Goal: Participate in discussion: Engage in conversation with other users on a specific topic

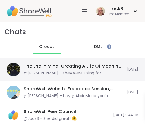
click at [58, 69] on div "The End In Mind: Creating A Life Of Meaning, [DATE]" at bounding box center [74, 66] width 100 height 6
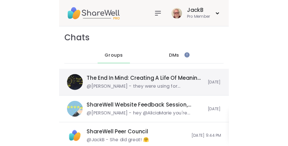
scroll to position [201, 0]
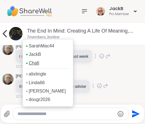
click at [33, 63] on link "Chafi" at bounding box center [34, 63] width 10 height 6
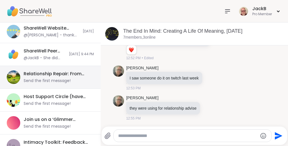
scroll to position [75, 0]
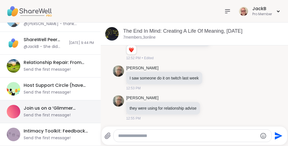
click at [75, 110] on div "Join us on a ‘Glimmer Journey', [DATE]" at bounding box center [57, 108] width 67 height 6
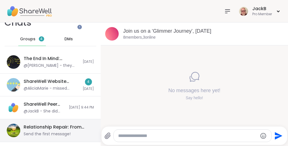
scroll to position [0, 0]
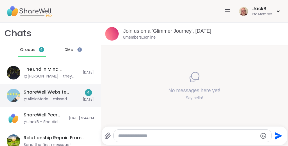
click at [69, 92] on div "ShareWell Website Feedback Session, [DATE]" at bounding box center [52, 92] width 56 height 6
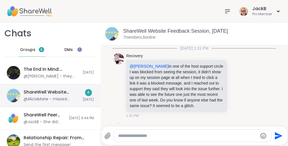
scroll to position [1647, 0]
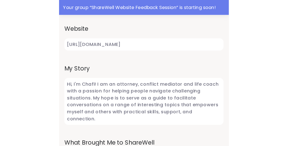
scroll to position [245, 0]
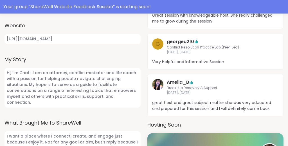
click at [120, 57] on label "My Story" at bounding box center [73, 59] width 136 height 8
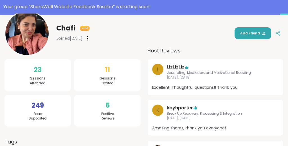
scroll to position [0, 0]
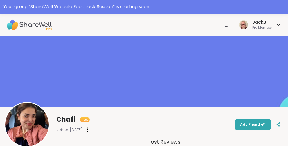
click at [145, 23] on icon at bounding box center [227, 24] width 7 height 7
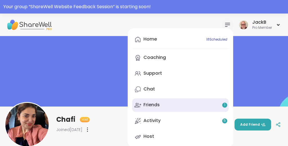
click at [145, 105] on link "Friends 1" at bounding box center [180, 105] width 97 height 14
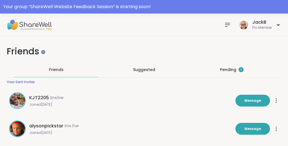
click at [145, 69] on div "Pending 1" at bounding box center [232, 70] width 24 height 6
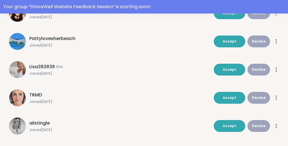
scroll to position [236, 0]
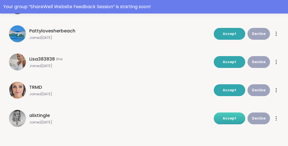
click at [145, 117] on span "Accept" at bounding box center [230, 118] width 14 height 5
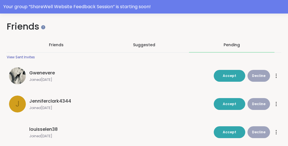
scroll to position [0, 0]
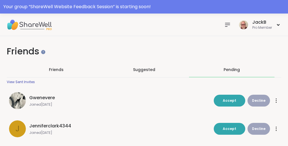
click at [145, 22] on icon at bounding box center [227, 24] width 7 height 7
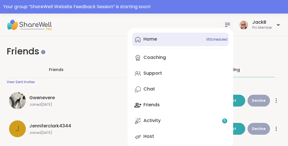
click at [145, 39] on div "Home 18 Scheduled" at bounding box center [151, 39] width 14 height 6
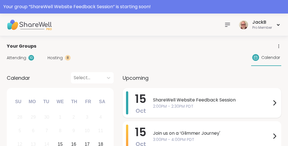
click at [145, 103] on span "2:00PM - 2:30PM PDT" at bounding box center [212, 106] width 118 height 6
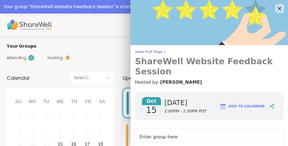
click at [145, 51] on span "View Full Page" at bounding box center [209, 52] width 149 height 5
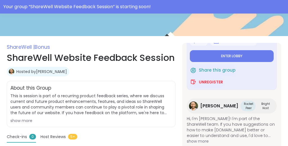
scroll to position [52, 0]
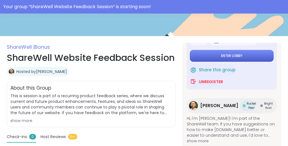
click at [145, 55] on span "Enter lobby" at bounding box center [231, 55] width 21 height 5
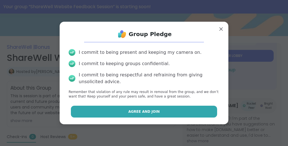
click at [145, 111] on button "Agree and Join" at bounding box center [144, 112] width 147 height 12
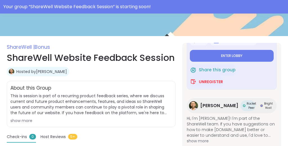
type textarea "*"
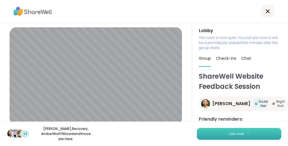
click at [145, 124] on button "Join now" at bounding box center [239, 134] width 84 height 12
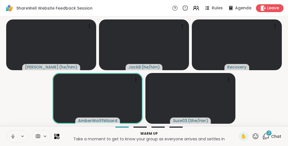
click at [11, 124] on icon at bounding box center [12, 136] width 5 height 5
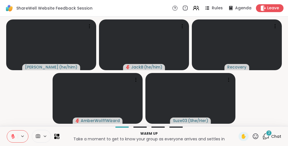
click at [145, 124] on icon at bounding box center [266, 136] width 7 height 7
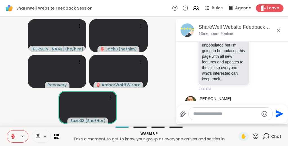
scroll to position [917, 0]
click at [145, 124] on icon at bounding box center [255, 136] width 7 height 7
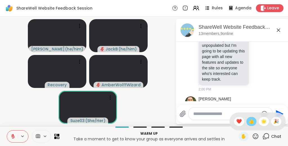
click at [145, 123] on span "👍" at bounding box center [252, 121] width 6 height 7
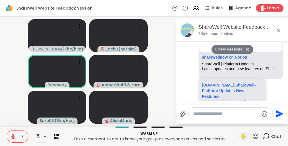
scroll to position [1071, 0]
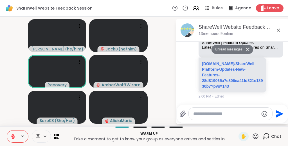
click at [145, 30] on icon at bounding box center [278, 29] width 3 height 3
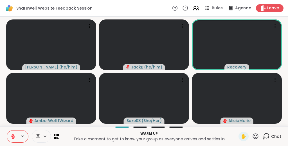
click at [145, 124] on icon at bounding box center [266, 136] width 7 height 7
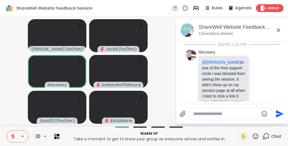
scroll to position [1052, 0]
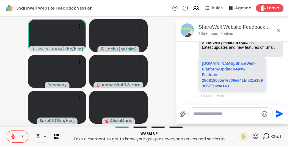
click at [145, 124] on icon at bounding box center [256, 136] width 6 height 6
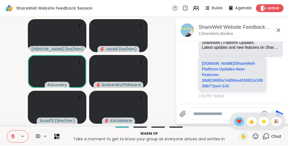
click at [145, 121] on div "❤️" at bounding box center [239, 121] width 10 height 9
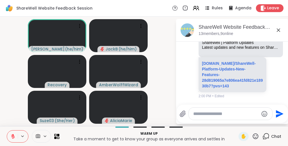
click at [145, 30] on icon at bounding box center [278, 30] width 7 height 7
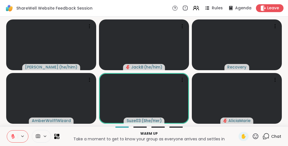
click at [93, 124] on p "Warm up" at bounding box center [149, 133] width 173 height 5
click at [145, 124] on icon at bounding box center [266, 136] width 7 height 7
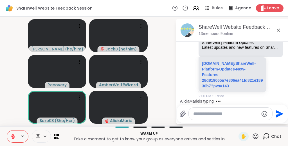
click at [145, 114] on textarea "Type your message" at bounding box center [226, 114] width 66 height 6
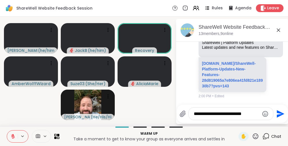
type textarea "**********"
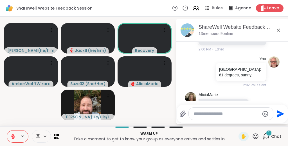
scroll to position [1134, 0]
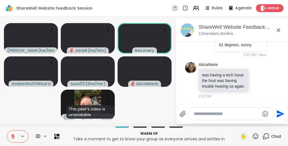
click at [145, 31] on icon at bounding box center [278, 30] width 7 height 7
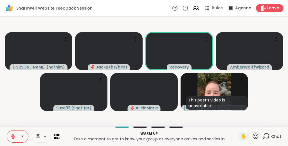
click at [58, 124] on icon at bounding box center [58, 137] width 3 height 3
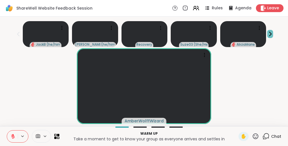
click at [145, 33] on icon at bounding box center [270, 34] width 6 height 6
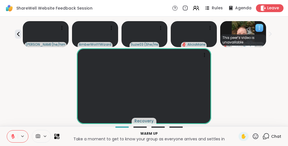
click at [145, 29] on icon at bounding box center [260, 28] width 6 height 6
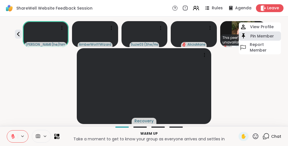
click at [145, 35] on h4 "Pin Member" at bounding box center [263, 36] width 24 height 6
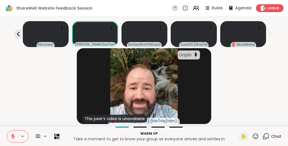
click at [145, 82] on div "Unpin This peer’s video is unavailable Brian_L ( He/His/Him )" at bounding box center [144, 86] width 282 height 76
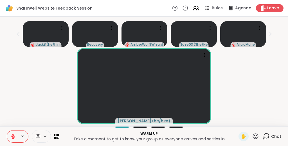
scroll to position [0, 0]
click at [145, 124] on icon at bounding box center [255, 136] width 7 height 7
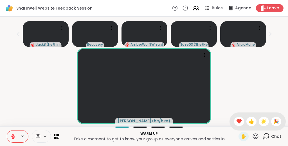
click at [145, 88] on div "brett ( he/him )" at bounding box center [144, 86] width 282 height 76
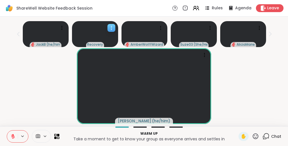
click at [112, 28] on icon at bounding box center [112, 28] width 6 height 6
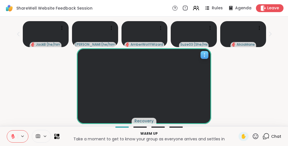
click at [145, 54] on icon at bounding box center [205, 55] width 6 height 6
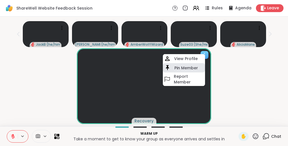
click at [145, 64] on div "Pin Member" at bounding box center [184, 67] width 42 height 9
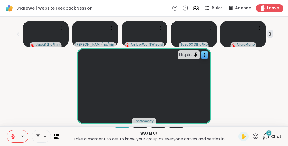
click at [145, 124] on icon at bounding box center [266, 136] width 7 height 7
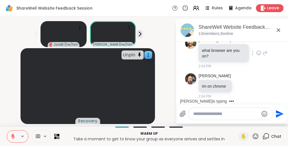
scroll to position [1337, 0]
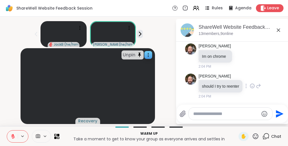
click at [145, 86] on icon at bounding box center [252, 86] width 5 height 6
click at [145, 77] on button "Select Reaction: Thumbs up" at bounding box center [239, 76] width 11 height 11
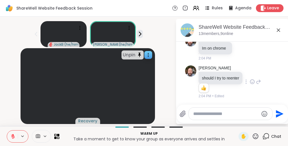
click at [145, 77] on div "should I try to reenter" at bounding box center [221, 78] width 45 height 12
click at [145, 57] on div "Brian_L Im on chrome 2:04 PM" at bounding box center [232, 48] width 95 height 30
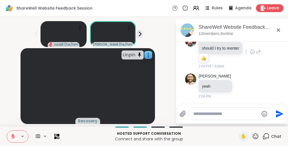
click at [145, 31] on icon at bounding box center [278, 30] width 7 height 7
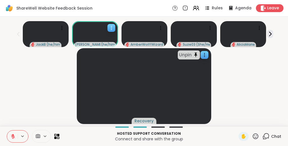
click at [111, 28] on icon at bounding box center [111, 28] width 1 height 1
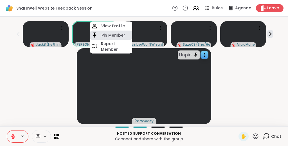
click at [111, 33] on h4 "Pin Member" at bounding box center [114, 35] width 24 height 6
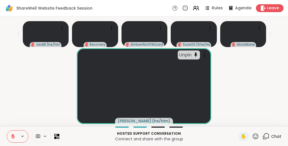
scroll to position [11, 0]
click at [56, 124] on icon at bounding box center [56, 135] width 5 height 5
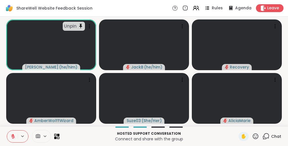
scroll to position [0, 0]
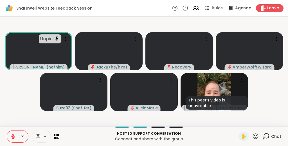
click at [145, 124] on icon at bounding box center [266, 136] width 7 height 7
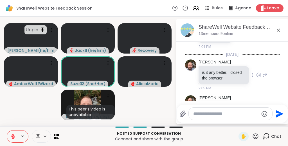
scroll to position [1400, 0]
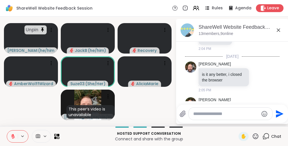
click at [145, 29] on icon at bounding box center [278, 29] width 3 height 3
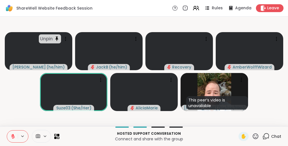
click at [145, 85] on video-player-container "Unpin brett ( he/him ) JackB ( he/him ) Recovery AmberWolffWizard Suze03 ( She/…" at bounding box center [144, 71] width 282 height 105
click at [145, 124] on icon at bounding box center [255, 136] width 7 height 7
click at [145, 94] on video-player-container "Unpin brett ( he/him ) JackB ( he/him ) Recovery AmberWolffWizard Suze03 ( She/…" at bounding box center [144, 71] width 282 height 105
click at [145, 124] on span "1" at bounding box center [269, 132] width 1 height 5
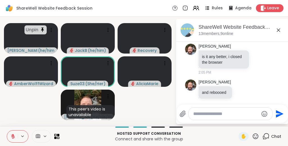
scroll to position [1418, 0]
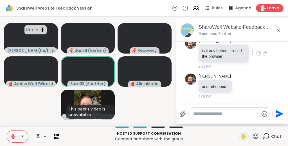
click at [145, 57] on icon at bounding box center [265, 53] width 5 height 7
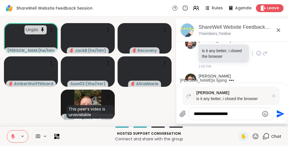
type textarea "**********"
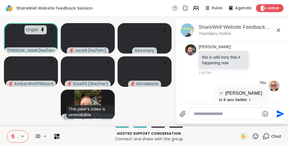
scroll to position [1562, 0]
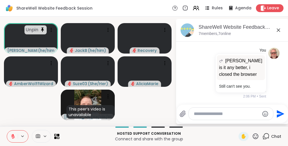
click at [145, 29] on icon at bounding box center [278, 30] width 7 height 7
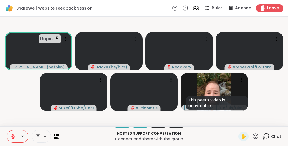
click at [145, 90] on video-player-container "Unpin brett ( he/him ) JackB ( he/him ) Recovery AmberWolffWizard Suze03 ( She/…" at bounding box center [144, 71] width 282 height 105
click at [57, 124] on icon at bounding box center [58, 137] width 3 height 3
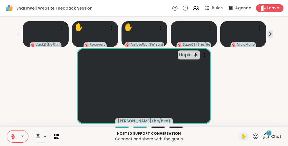
click at [145, 124] on icon at bounding box center [266, 136] width 7 height 7
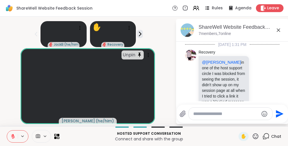
scroll to position [1606, 0]
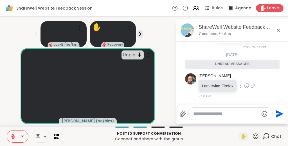
click at [145, 86] on icon at bounding box center [247, 86] width 2 height 1
click at [145, 79] on div "Select Reaction: Thumbs up" at bounding box center [234, 76] width 5 height 5
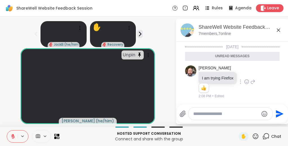
scroll to position [1614, 0]
click at [145, 29] on icon at bounding box center [278, 30] width 7 height 7
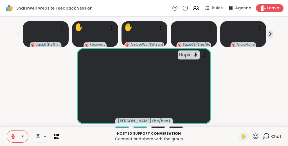
click at [145, 79] on div "Unpin brett ( he/him )" at bounding box center [144, 86] width 282 height 76
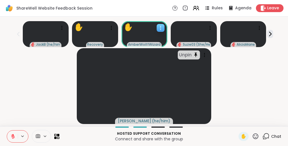
click at [145, 26] on icon at bounding box center [161, 28] width 6 height 6
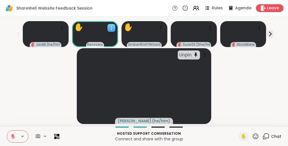
click at [113, 24] on div at bounding box center [112, 28] width 8 height 8
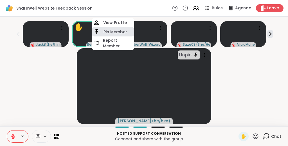
click at [114, 33] on h4 "Pin Member" at bounding box center [116, 32] width 24 height 6
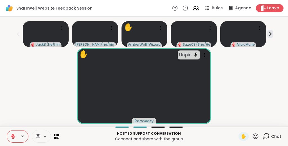
click at [31, 90] on div "✋ Unpin Recovery" at bounding box center [144, 86] width 282 height 76
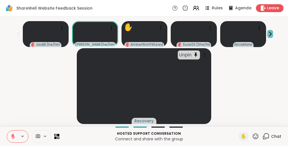
click at [145, 33] on icon at bounding box center [270, 34] width 6 height 6
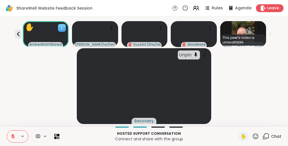
click at [63, 27] on icon at bounding box center [62, 28] width 6 height 6
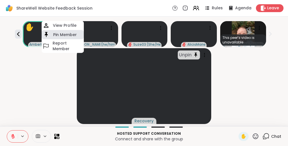
click at [62, 34] on h4 "Pin Member" at bounding box center [65, 35] width 24 height 6
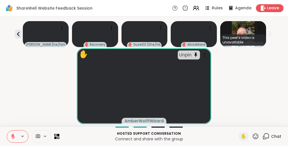
click at [36, 77] on div "✋ Unpin AmberWolffWizard" at bounding box center [144, 86] width 282 height 76
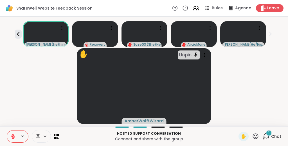
click at [145, 124] on div "1" at bounding box center [269, 133] width 6 height 6
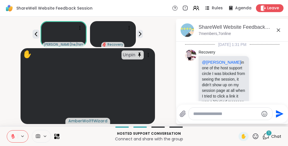
scroll to position [1649, 0]
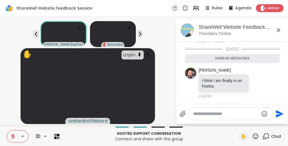
click at [145, 27] on icon at bounding box center [278, 30] width 7 height 7
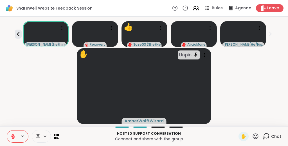
scroll to position [0, 0]
click at [145, 124] on icon at bounding box center [255, 136] width 7 height 7
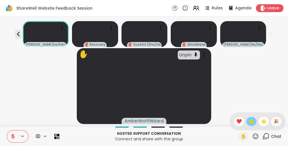
click at [145, 124] on span "👍" at bounding box center [252, 121] width 6 height 7
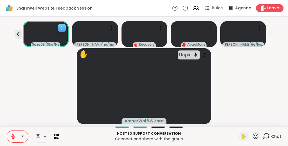
click at [62, 27] on icon at bounding box center [62, 28] width 6 height 6
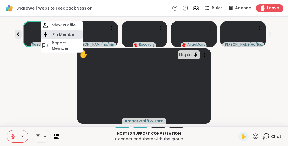
click at [61, 33] on h4 "Pin Member" at bounding box center [64, 35] width 24 height 6
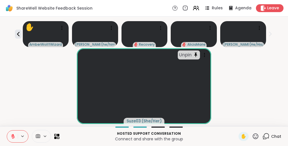
click at [32, 77] on div "Unpin Suze03 ( She/Her )" at bounding box center [144, 86] width 282 height 76
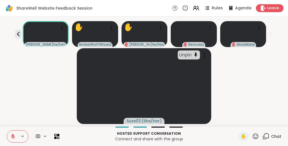
click at [27, 69] on div "Unpin Suze03 ( She/Her )" at bounding box center [144, 86] width 282 height 76
click at [145, 124] on icon at bounding box center [255, 136] width 7 height 7
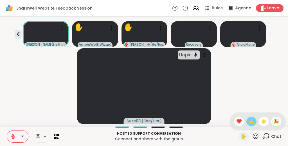
click at [145, 122] on span "👍" at bounding box center [252, 121] width 6 height 7
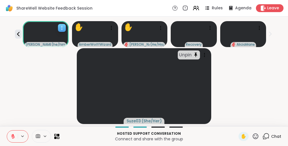
click at [61, 28] on icon at bounding box center [62, 28] width 6 height 6
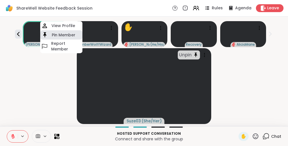
click at [61, 35] on h4 "Pin Member" at bounding box center [64, 35] width 24 height 6
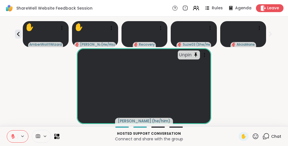
click at [23, 101] on div "Unpin brett ( he/him )" at bounding box center [144, 86] width 282 height 76
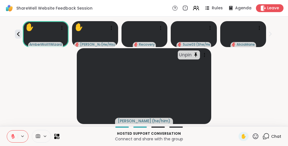
click at [32, 81] on div "Unpin brett ( he/him )" at bounding box center [144, 86] width 282 height 76
click at [145, 124] on icon at bounding box center [266, 135] width 5 height 5
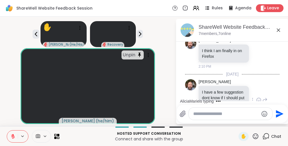
scroll to position [1713, 0]
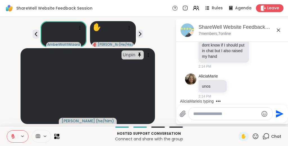
click at [145, 124] on icon at bounding box center [255, 136] width 7 height 7
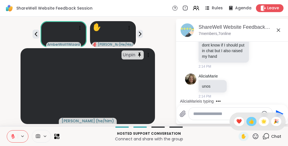
click at [145, 122] on span "👍" at bounding box center [252, 121] width 6 height 7
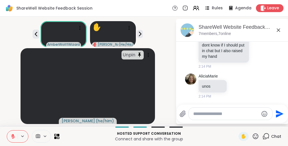
click at [145, 30] on icon at bounding box center [278, 30] width 7 height 7
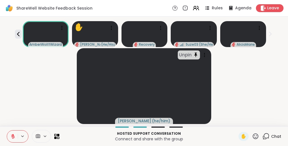
click at [145, 79] on div "Unpin brett ( he/him )" at bounding box center [144, 86] width 282 height 76
click at [145, 124] on icon at bounding box center [266, 136] width 7 height 7
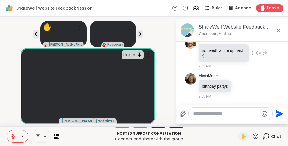
scroll to position [1861, 0]
click at [145, 29] on icon at bounding box center [278, 30] width 7 height 7
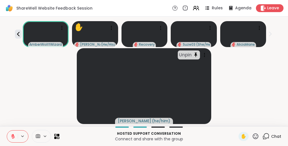
click at [145, 76] on div "Unpin brett ( he/him )" at bounding box center [144, 86] width 282 height 76
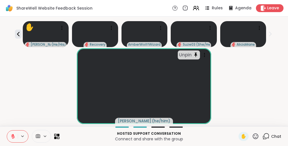
click at [58, 124] on icon at bounding box center [58, 137] width 3 height 3
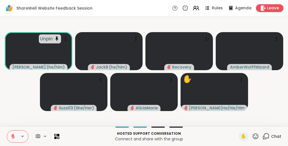
click at [26, 100] on video-player-container "Unpin brett ( he/him ) JackB ( he/him ) Recovery AmberWolffWizard Suze03 ( She/…" at bounding box center [144, 71] width 282 height 105
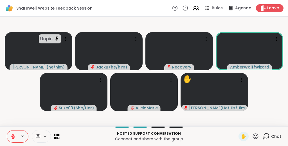
click at [55, 124] on icon at bounding box center [56, 135] width 5 height 5
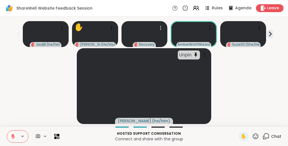
click at [145, 28] on icon at bounding box center [161, 28] width 6 height 6
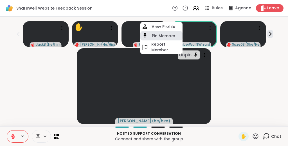
click at [145, 34] on h4 "Pin Member" at bounding box center [164, 36] width 24 height 6
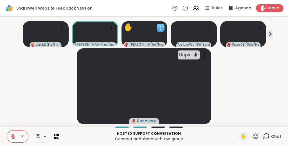
click at [145, 26] on icon at bounding box center [161, 28] width 6 height 6
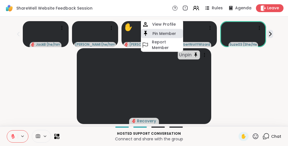
click at [145, 32] on h4 "Pin Member" at bounding box center [165, 34] width 24 height 6
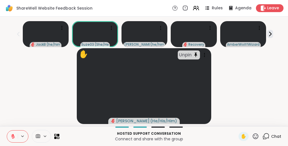
scroll to position [11, 0]
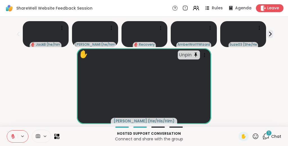
click at [145, 124] on icon at bounding box center [266, 136] width 7 height 7
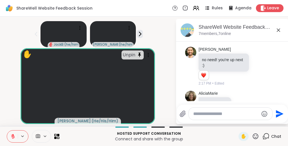
scroll to position [1938, 0]
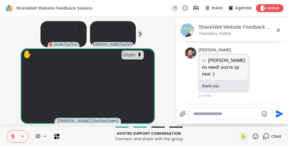
click at [145, 27] on icon at bounding box center [278, 30] width 7 height 7
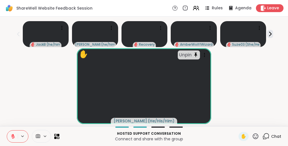
click at [145, 71] on div "✋ Unpin Brian_L ( He/His/Him )" at bounding box center [144, 86] width 282 height 76
click at [145, 124] on icon at bounding box center [255, 136] width 7 height 7
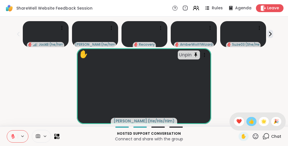
click at [145, 122] on span "👍" at bounding box center [252, 121] width 6 height 7
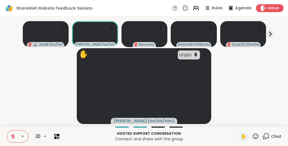
click at [13, 70] on div "✋ Unpin Brian_L ( He/His/Him )" at bounding box center [144, 86] width 282 height 76
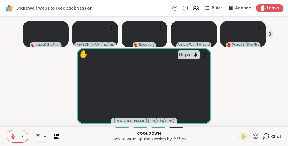
click at [13, 70] on div "✋ Unpin Brian_L ( He/His/Him )" at bounding box center [144, 86] width 282 height 76
click at [145, 60] on div "✋ Unpin Brian_L ( He/His/Him )" at bounding box center [144, 86] width 282 height 76
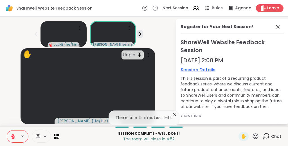
click at [145, 66] on link "Session Details" at bounding box center [233, 69] width 104 height 7
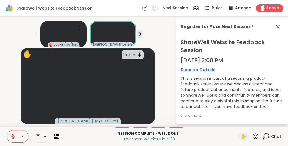
scroll to position [0, 0]
click at [145, 27] on icon at bounding box center [277, 26] width 3 height 3
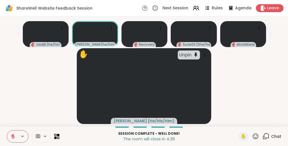
click at [145, 73] on div "✋ Unpin Brian_L ( He/His/Him )" at bounding box center [144, 86] width 282 height 76
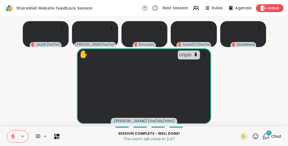
click at [145, 124] on icon at bounding box center [266, 136] width 7 height 7
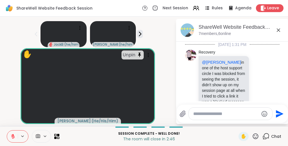
scroll to position [2194, 0]
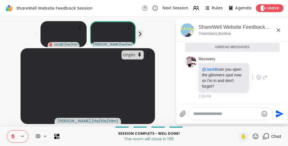
click at [145, 77] on icon at bounding box center [258, 77] width 5 height 6
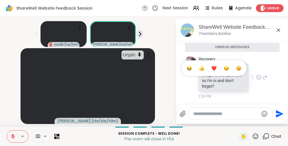
click at [145, 67] on div "Select Reaction: Thumbs up" at bounding box center [201, 68] width 5 height 5
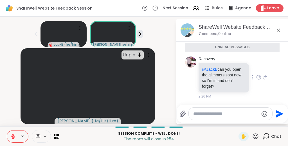
scroll to position [2201, 0]
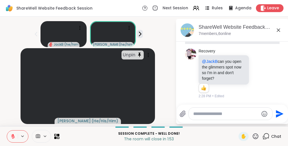
click at [145, 73] on icon at bounding box center [265, 73] width 5 height 7
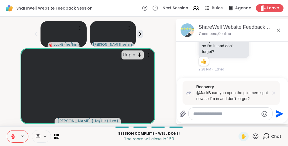
click at [145, 115] on textarea "Type your message" at bounding box center [226, 114] width 66 height 6
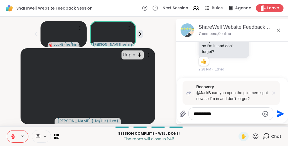
type textarea "**********"
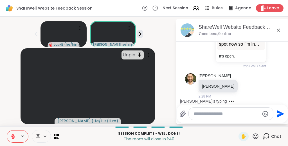
scroll to position [2311, 0]
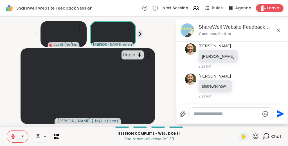
click at [145, 30] on icon at bounding box center [278, 30] width 7 height 7
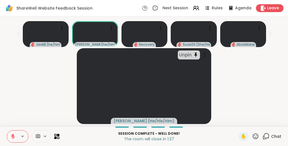
click at [145, 66] on div "Unpin Brian_L ( He/His/Him )" at bounding box center [144, 86] width 282 height 76
click at [145, 124] on icon at bounding box center [266, 136] width 7 height 7
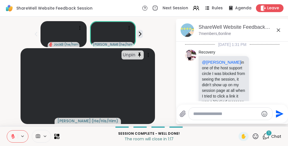
scroll to position [2354, 0]
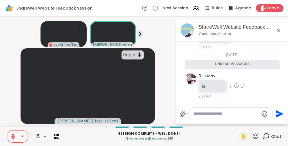
click at [145, 86] on icon at bounding box center [237, 86] width 2 height 1
click at [145, 76] on div "Select Reaction: Heart" at bounding box center [236, 76] width 5 height 5
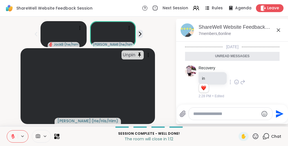
click at [145, 31] on icon at bounding box center [278, 29] width 3 height 3
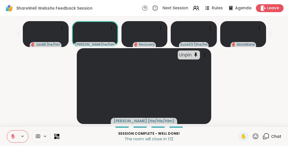
click at [145, 63] on div "Unpin Brian_L ( He/His/Him )" at bounding box center [144, 86] width 282 height 76
click at [145, 124] on icon at bounding box center [255, 136] width 7 height 7
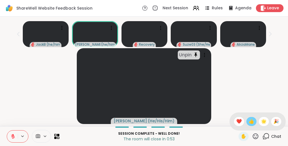
click at [145, 123] on span "👍" at bounding box center [252, 121] width 6 height 7
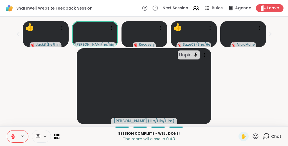
click at [55, 124] on icon at bounding box center [56, 135] width 5 height 5
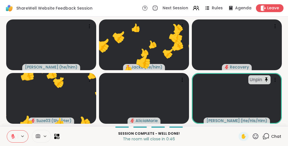
click at [91, 124] on p "The room will close in 0:46" at bounding box center [149, 139] width 173 height 6
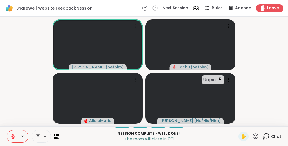
click at [145, 124] on icon at bounding box center [255, 136] width 7 height 7
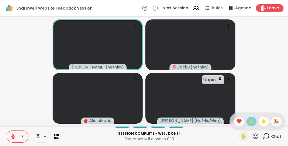
click at [145, 121] on span "👍" at bounding box center [252, 121] width 6 height 7
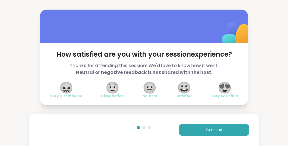
click at [145, 87] on span "😍" at bounding box center [225, 87] width 14 height 10
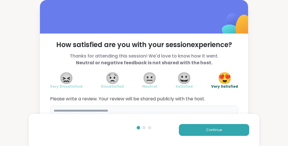
click at [145, 109] on textarea at bounding box center [144, 119] width 188 height 27
type textarea "**********"
click at [145, 60] on div "**********" at bounding box center [144, 69] width 288 height 139
